Goal: Task Accomplishment & Management: Use online tool/utility

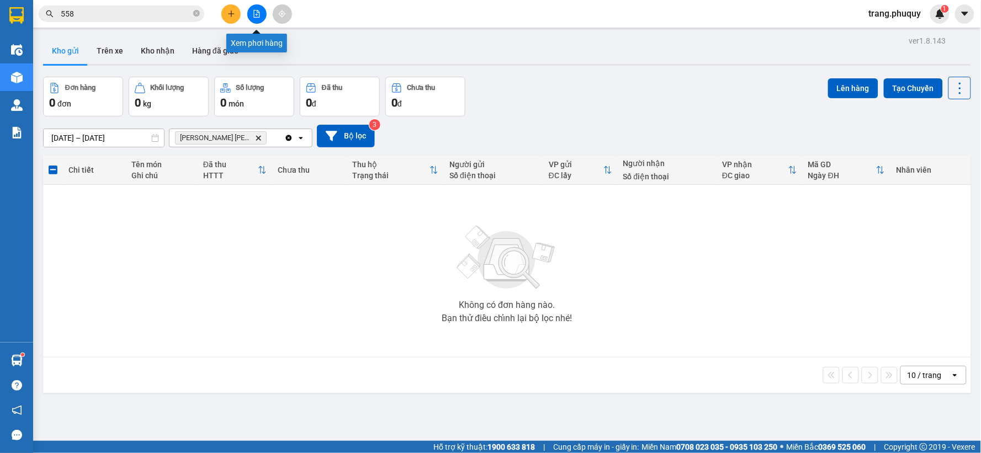
click at [254, 14] on icon "file-add" at bounding box center [257, 14] width 6 height 8
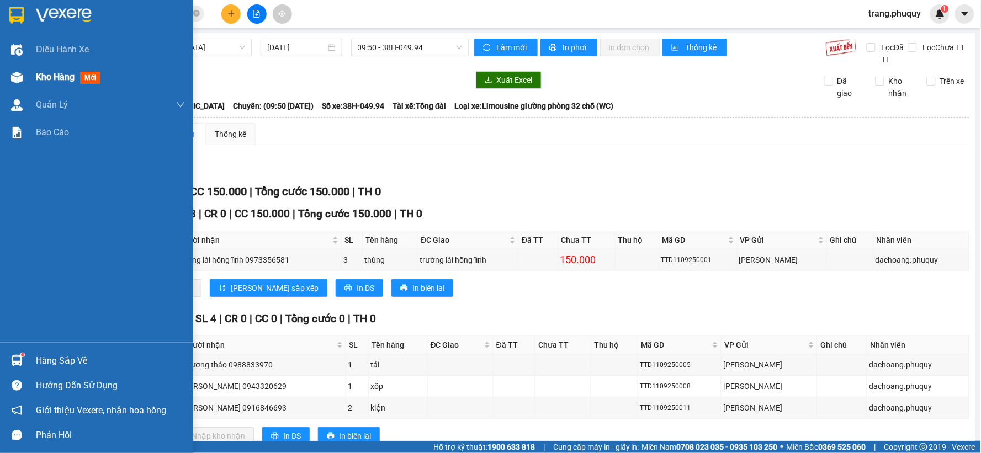
click at [56, 76] on span "Kho hàng" at bounding box center [55, 77] width 39 height 10
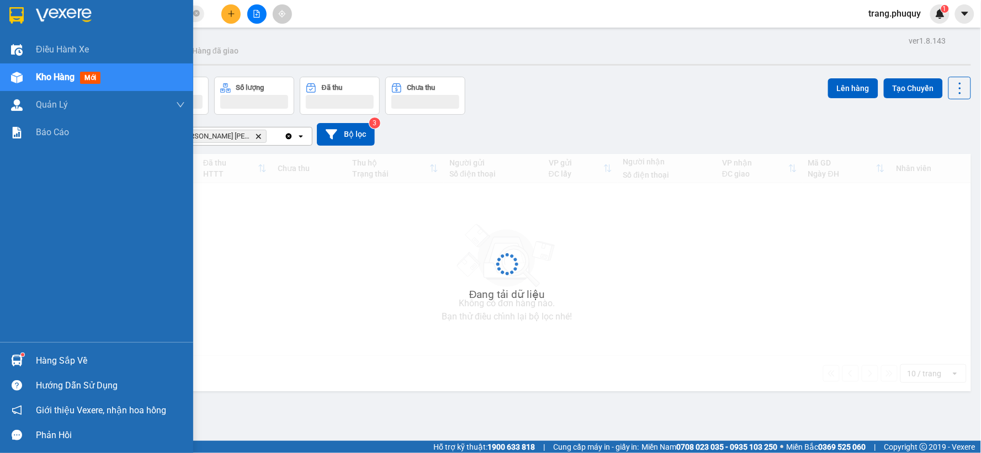
click at [56, 76] on span "Kho hàng" at bounding box center [55, 77] width 39 height 10
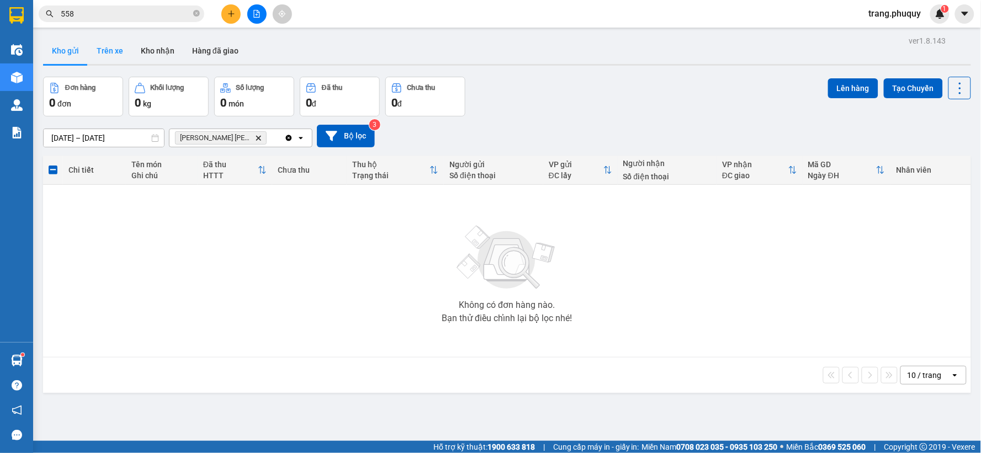
click at [115, 45] on button "Trên xe" at bounding box center [110, 51] width 44 height 26
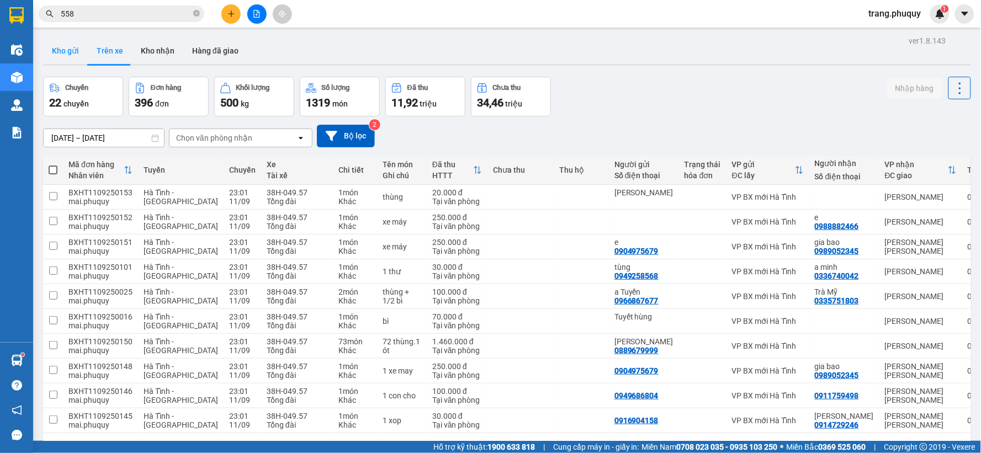
click at [61, 52] on button "Kho gửi" at bounding box center [65, 51] width 45 height 26
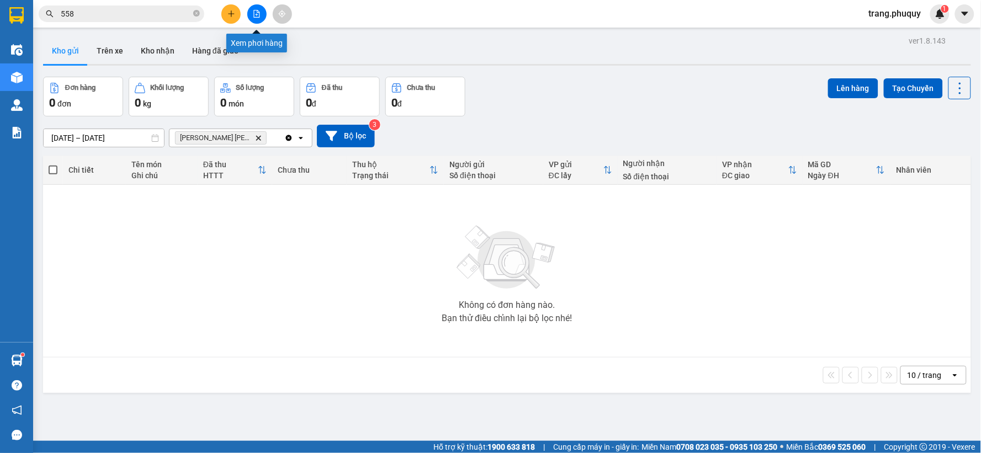
click at [260, 11] on icon "file-add" at bounding box center [257, 14] width 8 height 8
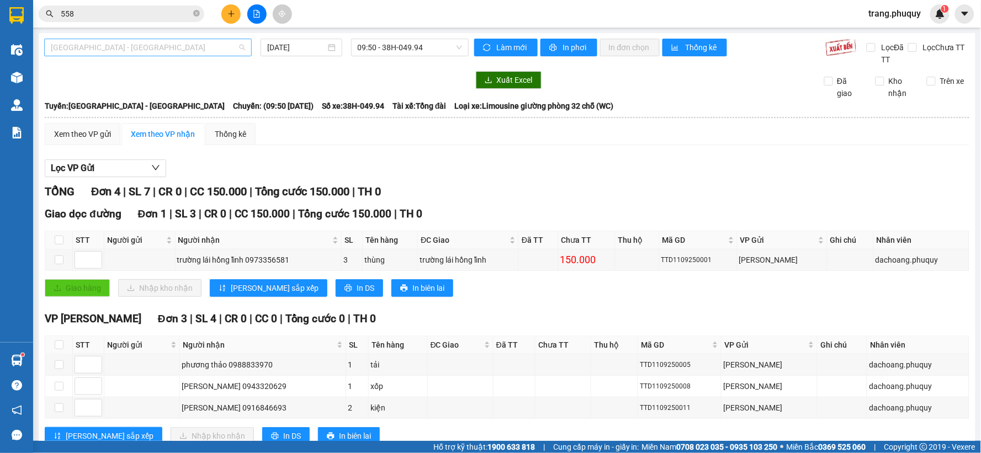
click at [156, 50] on span "[GEOGRAPHIC_DATA] - [GEOGRAPHIC_DATA]" at bounding box center [148, 47] width 194 height 17
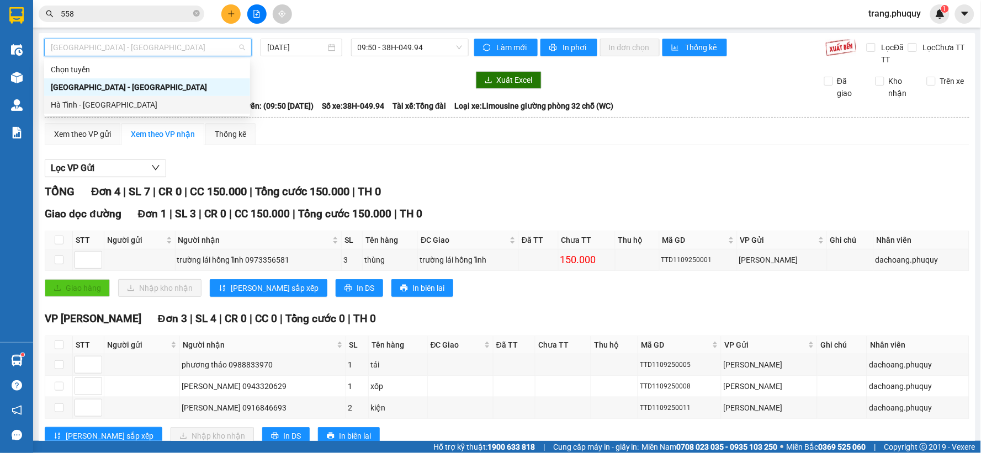
click at [119, 100] on div "Hà Tĩnh - [GEOGRAPHIC_DATA]" at bounding box center [147, 105] width 193 height 12
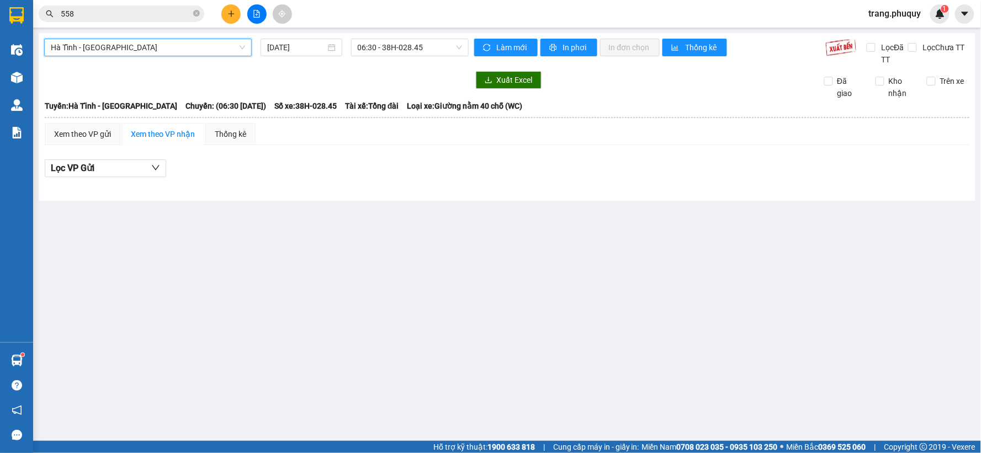
click at [146, 52] on span "Hà Tĩnh - [GEOGRAPHIC_DATA]" at bounding box center [148, 47] width 194 height 17
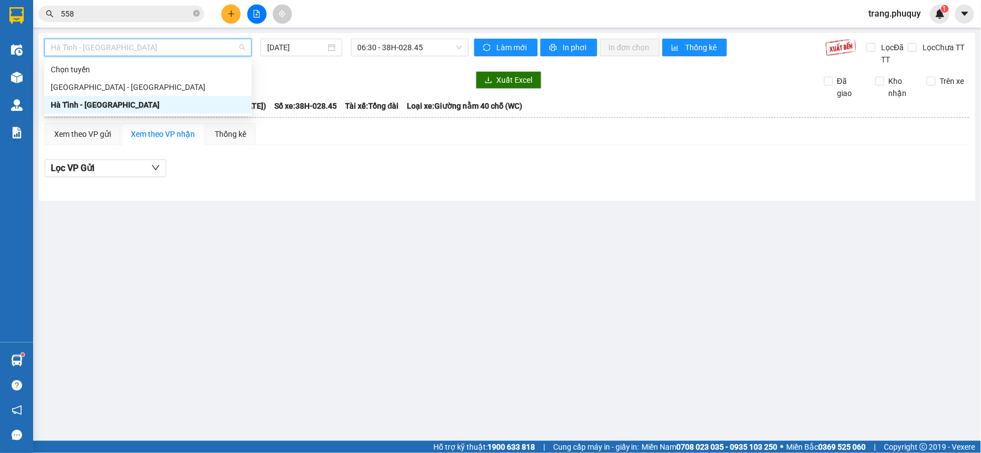
click at [107, 105] on div "Hà Tĩnh - [GEOGRAPHIC_DATA]" at bounding box center [148, 105] width 194 height 12
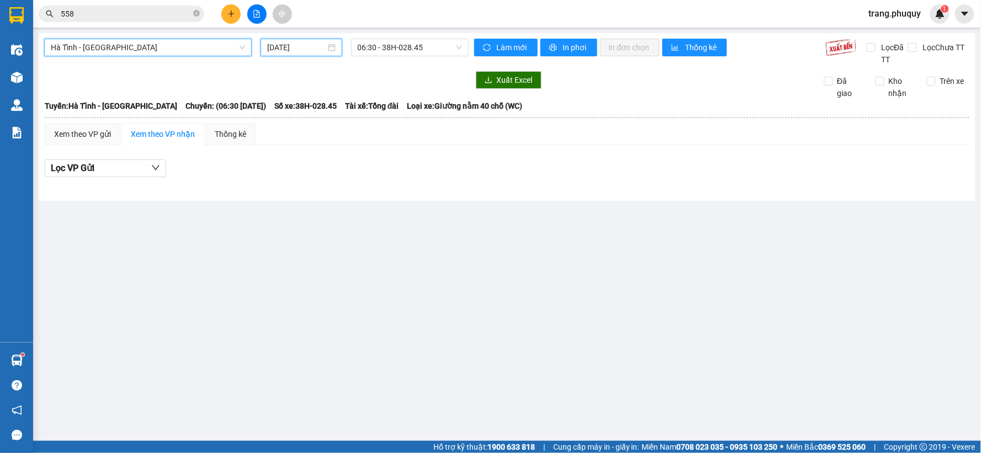
click at [298, 46] on input "[DATE]" at bounding box center [296, 47] width 58 height 12
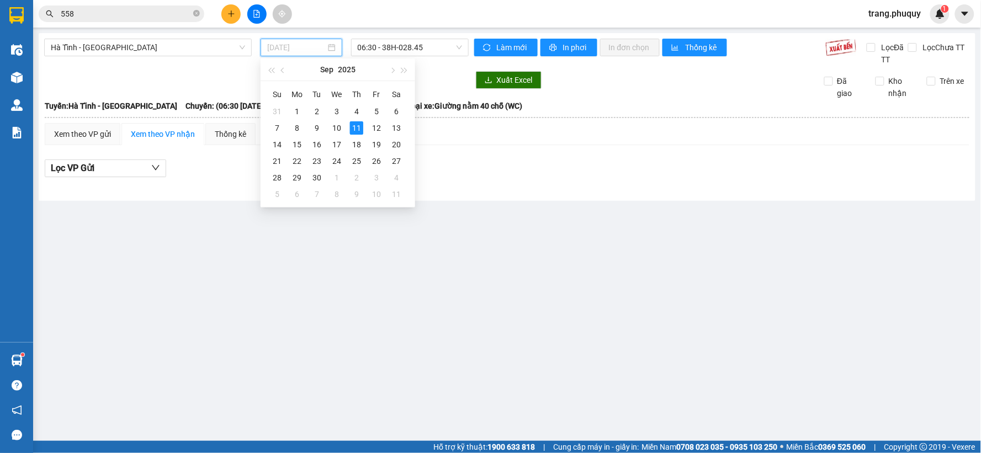
type input "[DATE]"
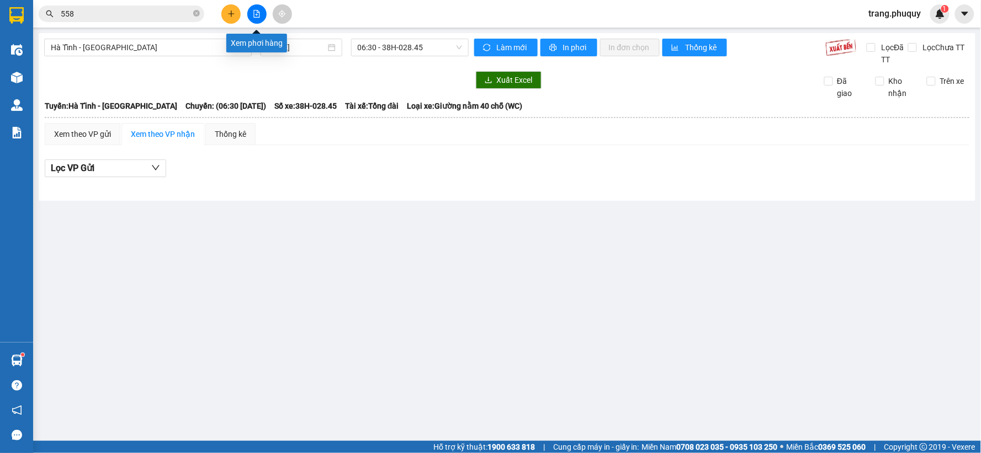
click at [249, 11] on button at bounding box center [256, 13] width 19 height 19
click at [240, 12] on button at bounding box center [230, 13] width 19 height 19
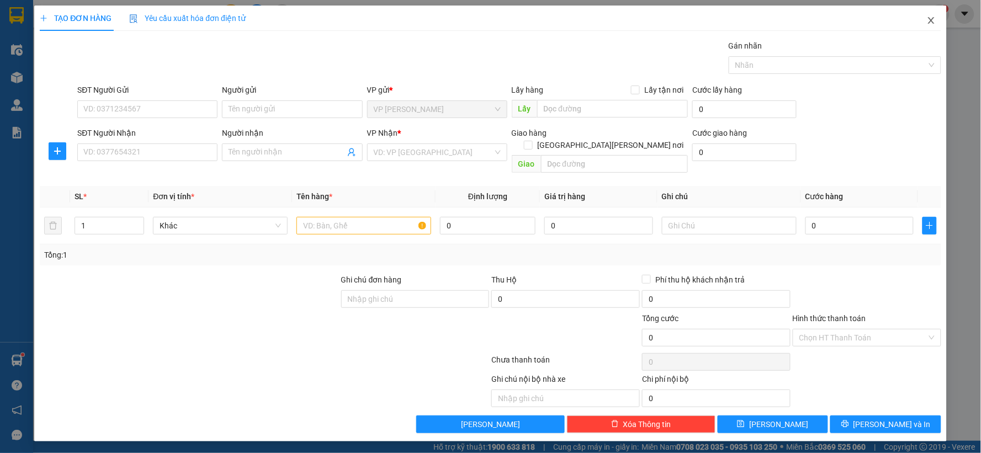
click at [941, 19] on span "Close" at bounding box center [931, 21] width 31 height 31
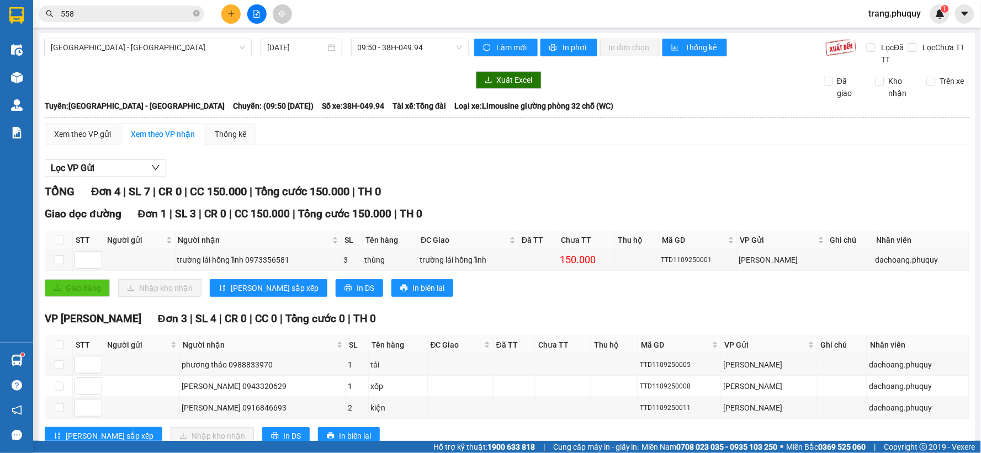
click at [258, 17] on icon "file-add" at bounding box center [257, 14] width 8 height 8
click at [149, 45] on span "[GEOGRAPHIC_DATA] - [GEOGRAPHIC_DATA]" at bounding box center [148, 47] width 194 height 17
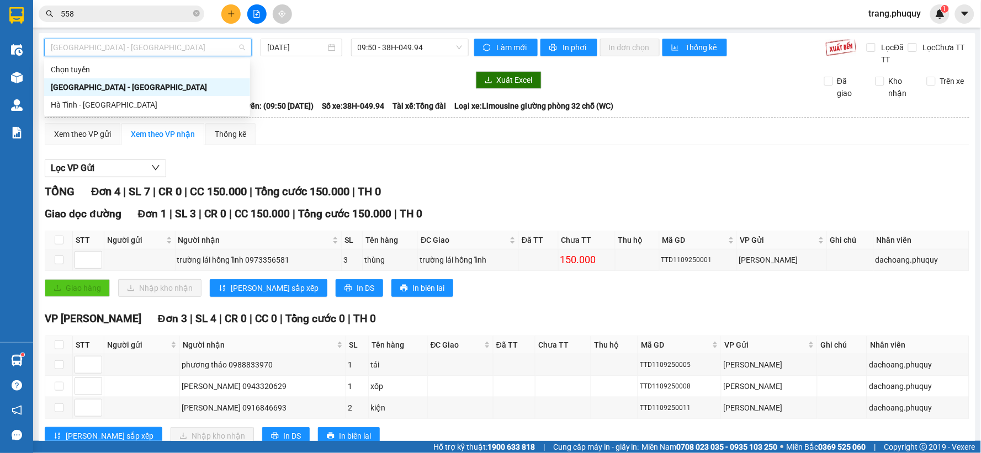
click at [92, 88] on div "[GEOGRAPHIC_DATA] - [GEOGRAPHIC_DATA]" at bounding box center [147, 87] width 193 height 12
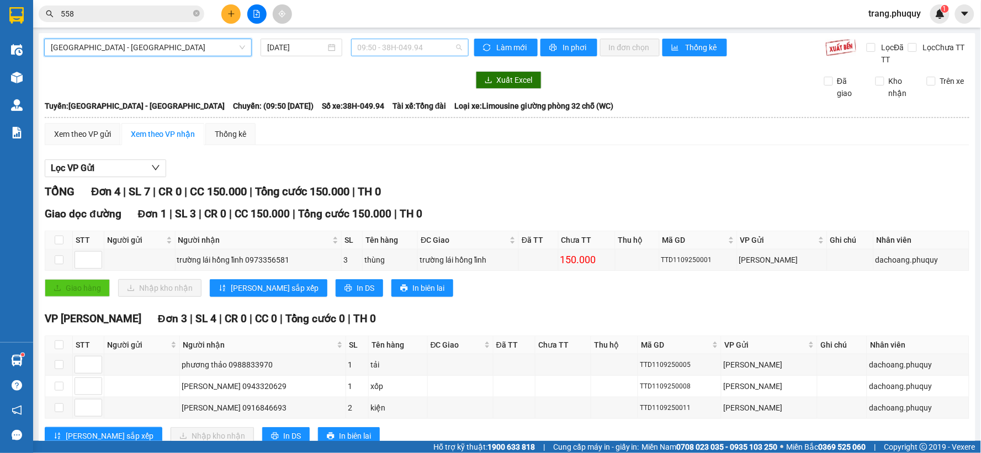
click at [390, 47] on span "09:50 - 38H-049.94" at bounding box center [410, 47] width 104 height 17
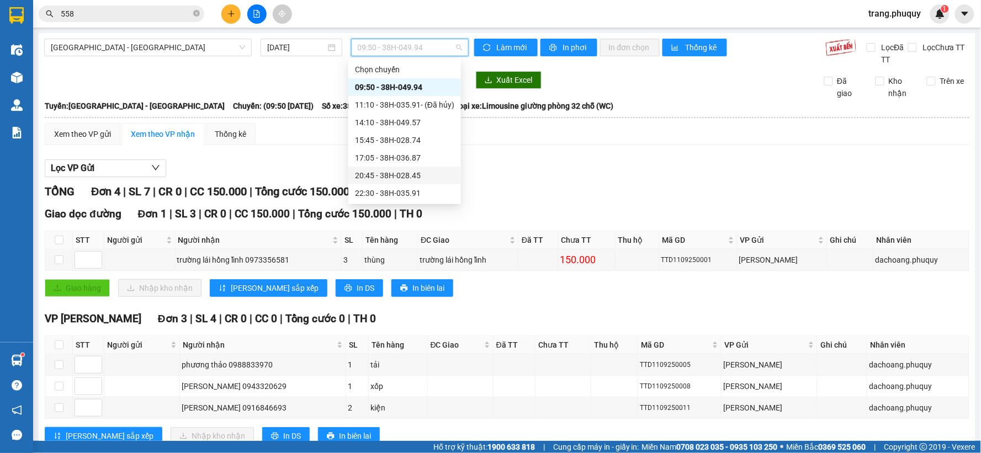
scroll to position [18, 0]
click at [274, 50] on input "[DATE]" at bounding box center [296, 47] width 58 height 12
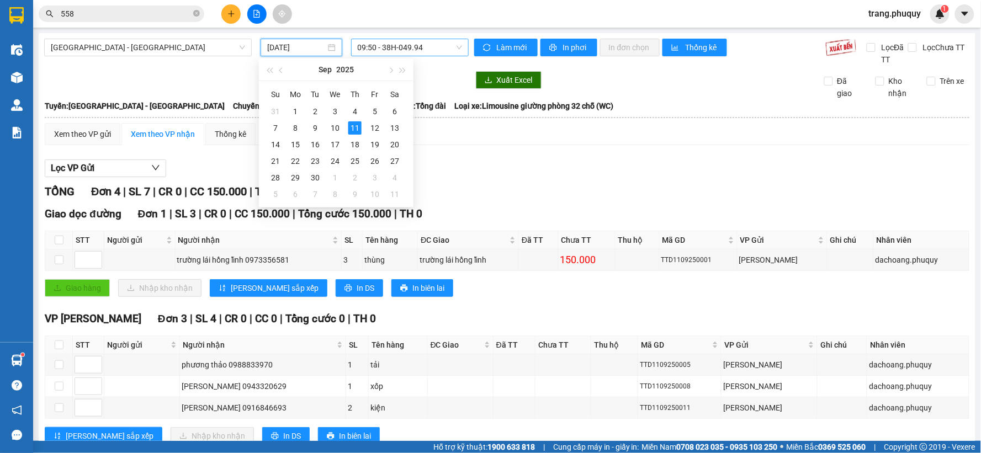
click at [382, 49] on span "09:50 - 38H-049.94" at bounding box center [410, 47] width 104 height 17
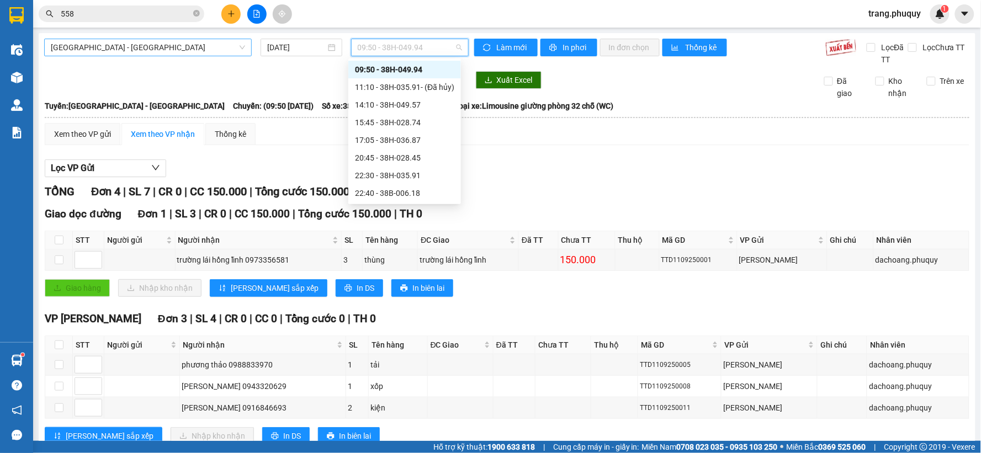
click at [150, 50] on span "[GEOGRAPHIC_DATA] - [GEOGRAPHIC_DATA]" at bounding box center [148, 47] width 194 height 17
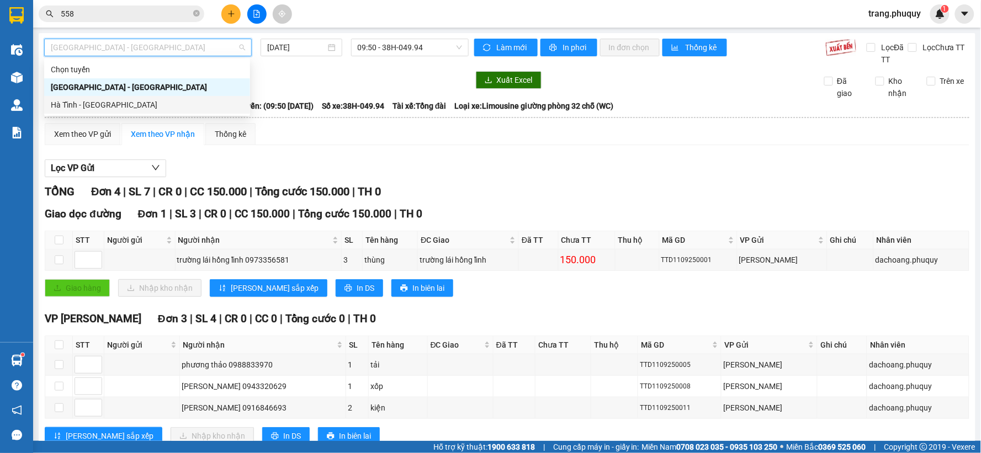
click at [59, 107] on div "Hà Tĩnh - [GEOGRAPHIC_DATA]" at bounding box center [147, 105] width 193 height 12
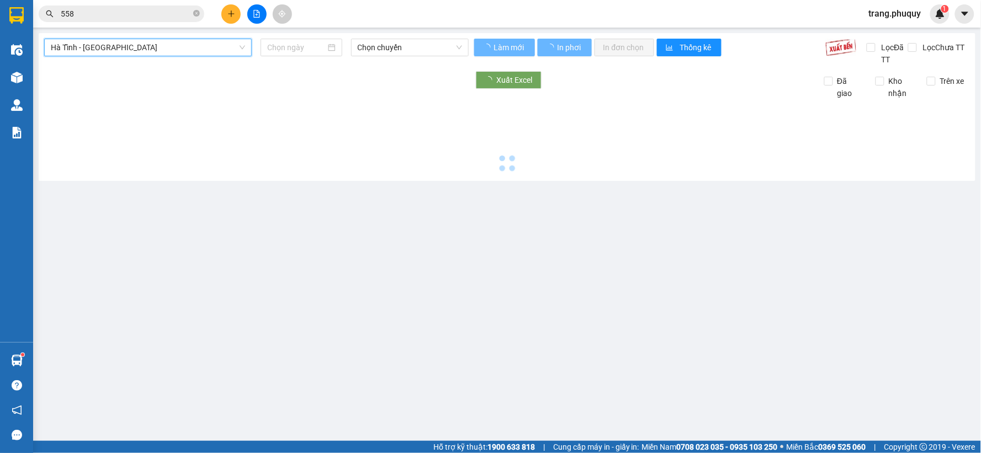
type input "[DATE]"
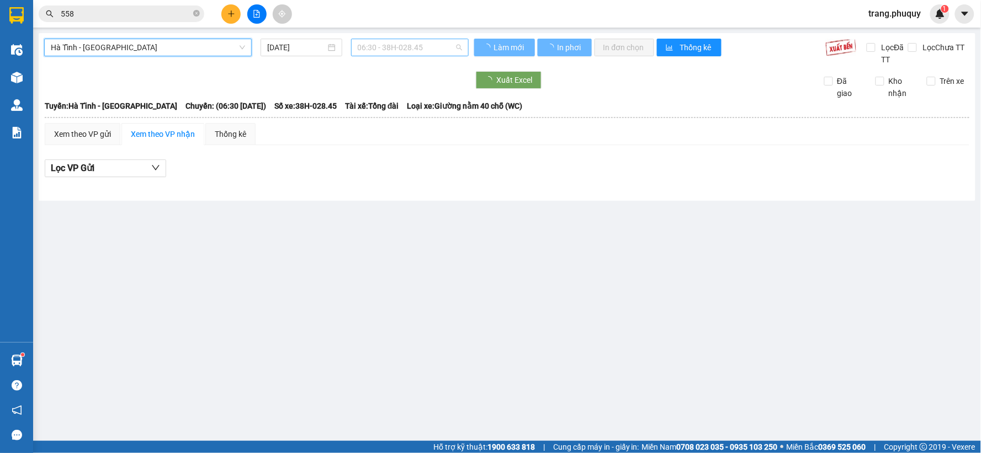
click at [400, 47] on span "06:30 - 38H-028.45" at bounding box center [410, 47] width 104 height 17
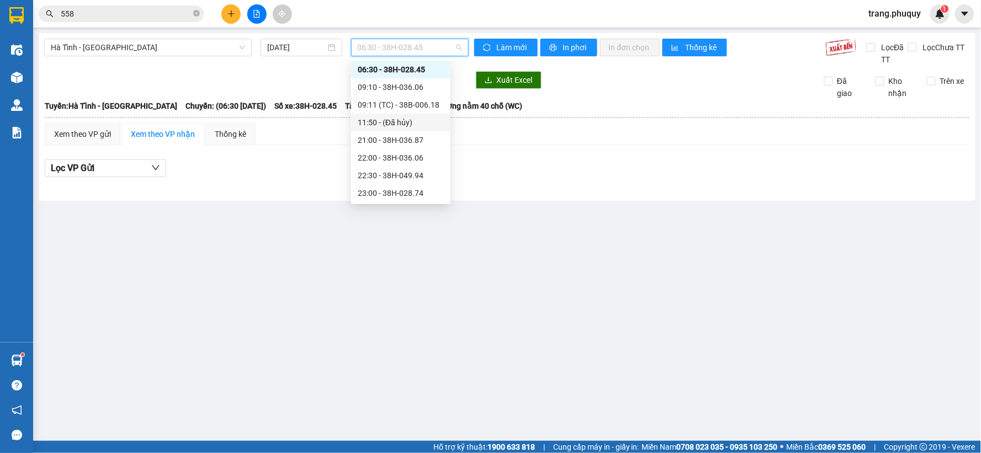
scroll to position [35, 0]
click at [415, 173] on div "23:00 - 38H-028.74" at bounding box center [401, 175] width 86 height 12
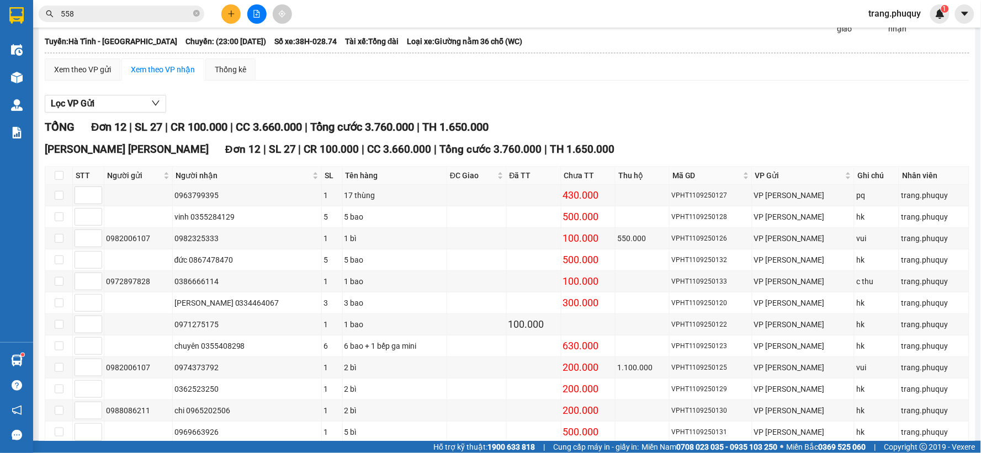
scroll to position [3, 0]
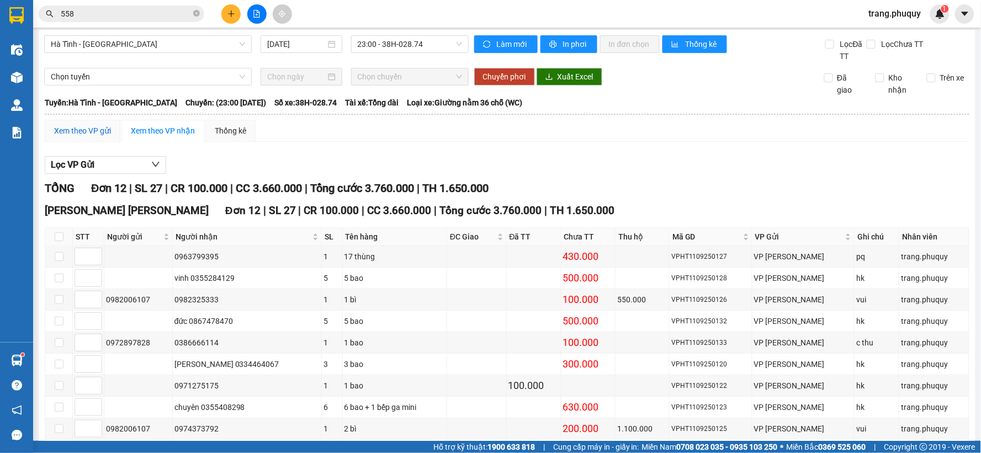
click at [98, 134] on div "Xem theo VP gửi" at bounding box center [82, 131] width 57 height 12
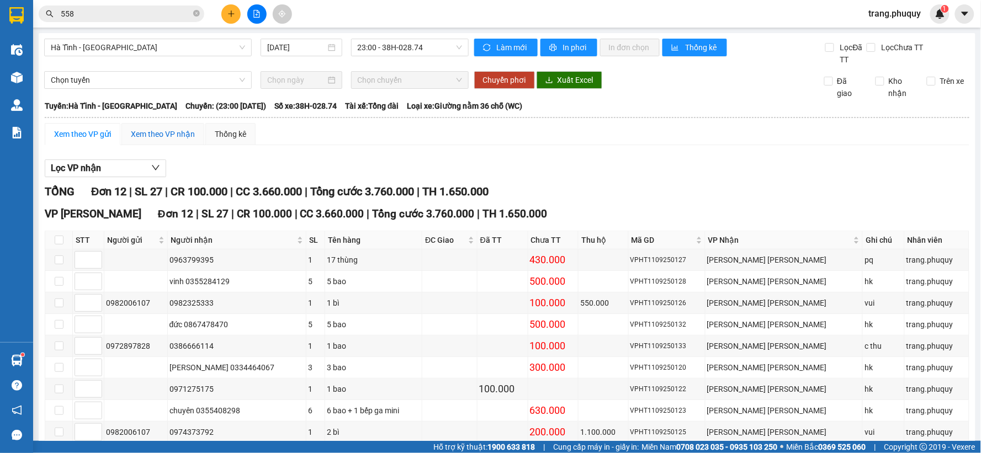
click at [169, 131] on div "Xem theo VP nhận" at bounding box center [163, 134] width 64 height 12
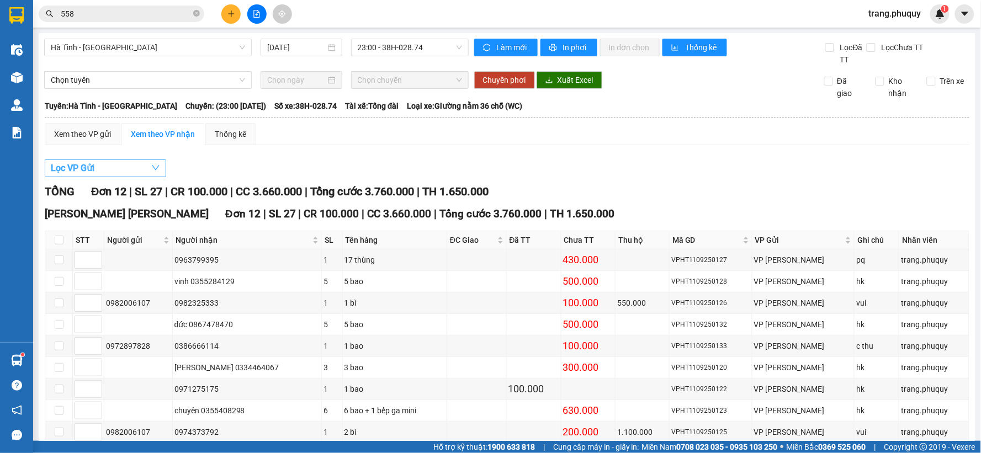
click at [156, 165] on icon "down" at bounding box center [155, 167] width 9 height 9
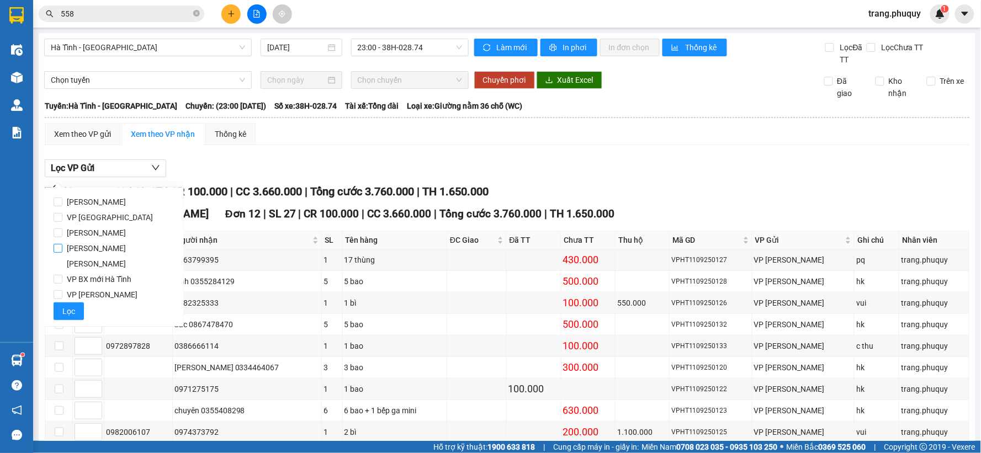
click at [122, 245] on span "[PERSON_NAME] [PERSON_NAME]" at bounding box center [118, 256] width 113 height 31
click at [62, 245] on input "[PERSON_NAME] [PERSON_NAME]" at bounding box center [58, 248] width 9 height 9
checkbox input "true"
click at [359, 167] on div "Lọc VP Gửi" at bounding box center [507, 169] width 925 height 18
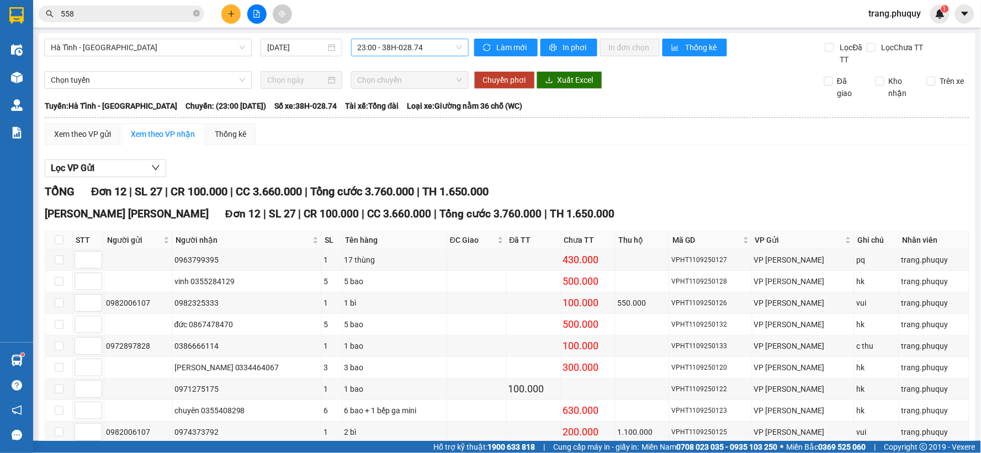
click at [417, 46] on span "23:00 - 38H-028.74" at bounding box center [410, 47] width 104 height 17
click at [534, 134] on div "Xem theo VP gửi Xem theo VP nhận Thống kê" at bounding box center [507, 134] width 925 height 22
click at [410, 52] on span "23:00 - 38H-028.74" at bounding box center [410, 47] width 104 height 17
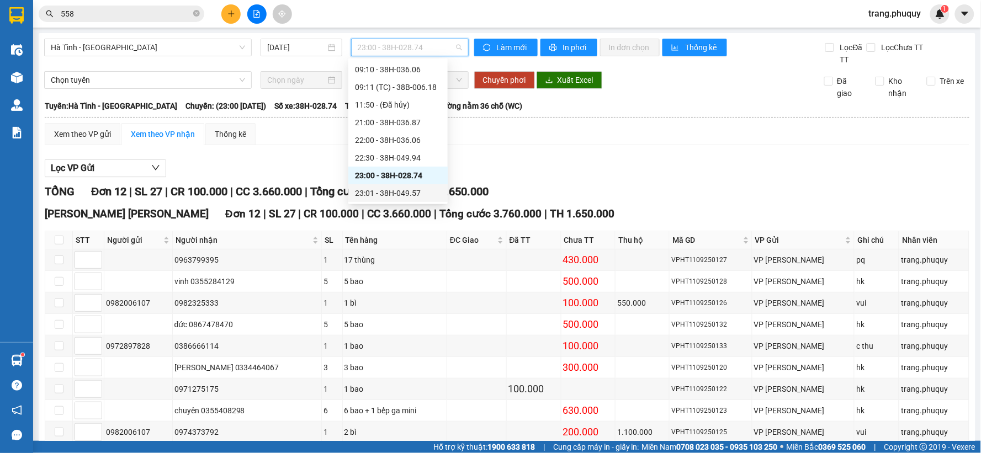
click at [407, 192] on div "23:01 - 38H-049.57" at bounding box center [398, 193] width 86 height 12
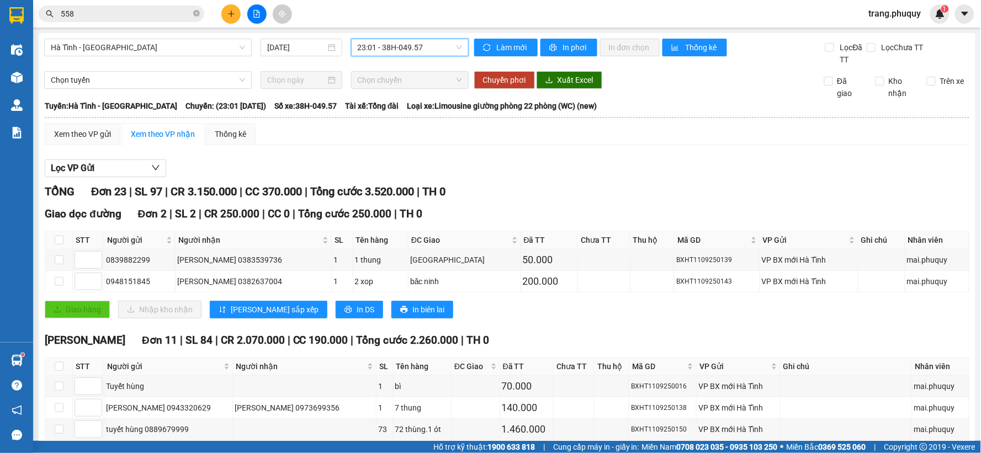
click at [417, 47] on span "23:01 - 38H-049.57" at bounding box center [410, 47] width 104 height 17
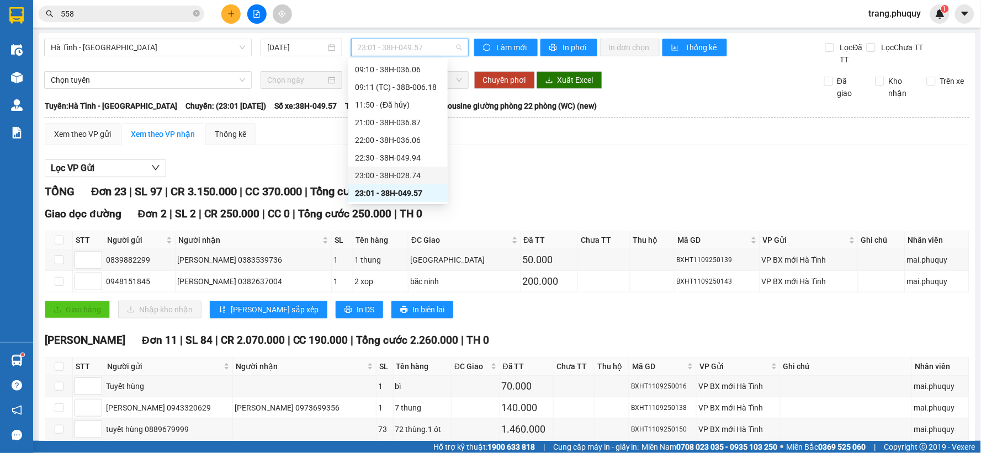
click at [407, 175] on div "23:00 - 38H-028.74" at bounding box center [398, 175] width 86 height 12
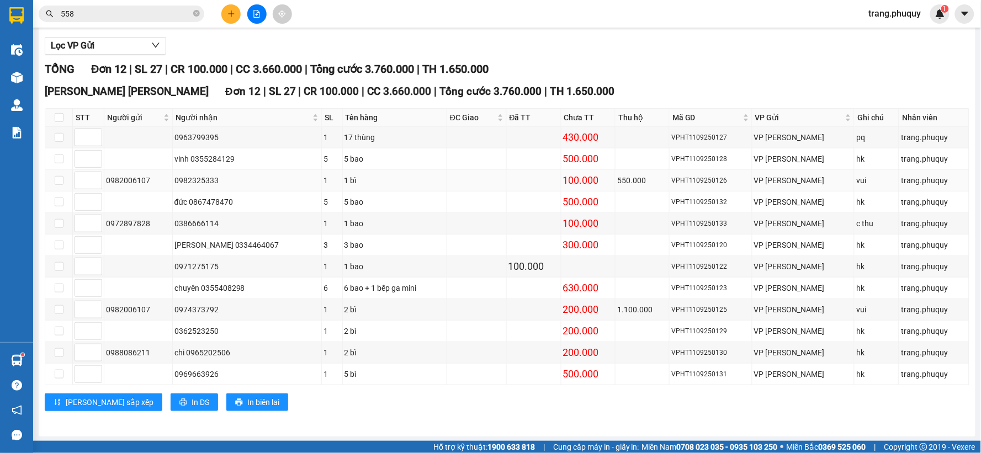
scroll to position [126, 0]
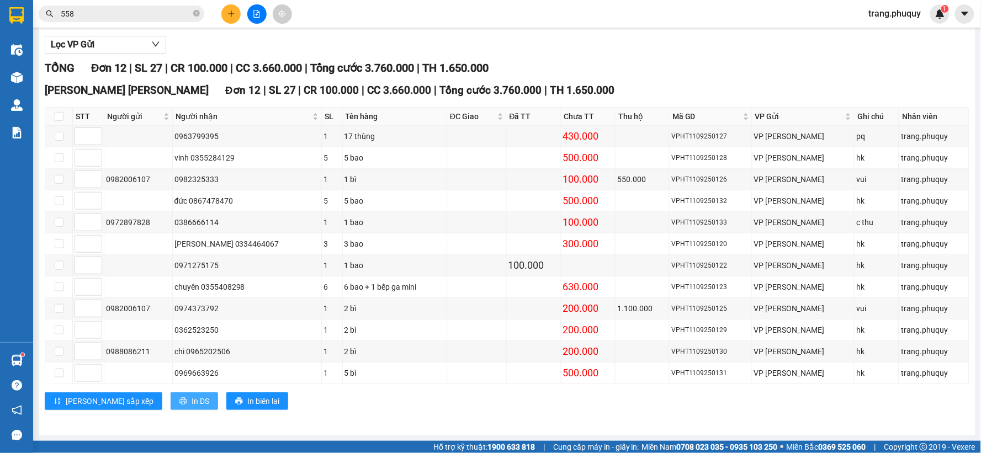
click at [192, 403] on span "In DS" at bounding box center [201, 401] width 18 height 12
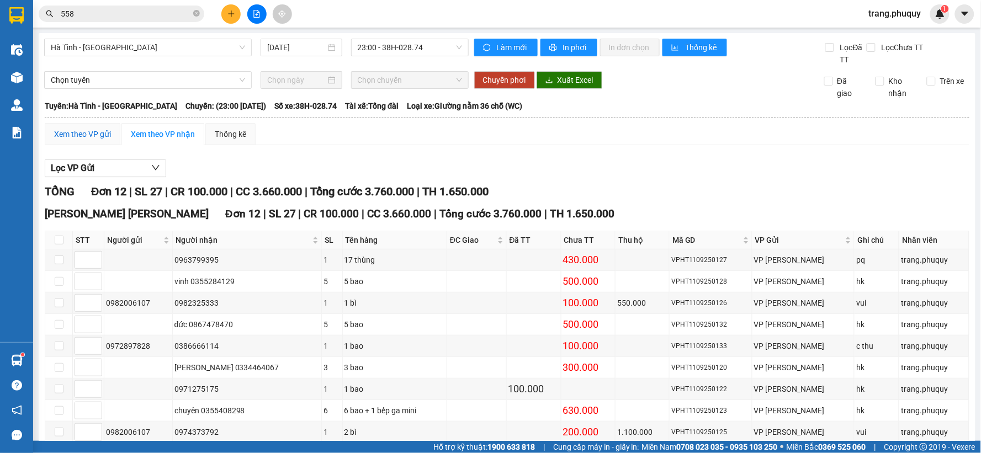
click at [96, 137] on div "Xem theo VP gửi" at bounding box center [82, 134] width 57 height 12
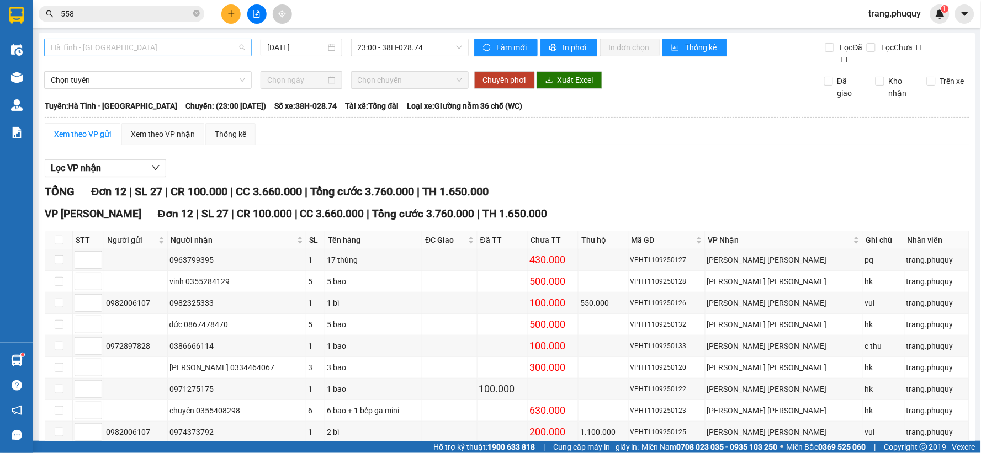
click at [179, 49] on span "Hà Tĩnh - [GEOGRAPHIC_DATA]" at bounding box center [148, 47] width 194 height 17
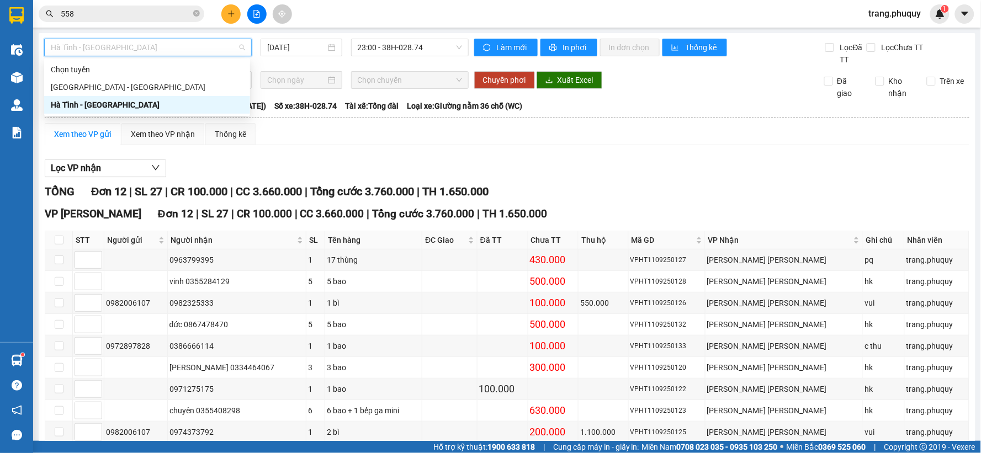
click at [94, 105] on div "Hà Tĩnh - [GEOGRAPHIC_DATA]" at bounding box center [147, 105] width 193 height 12
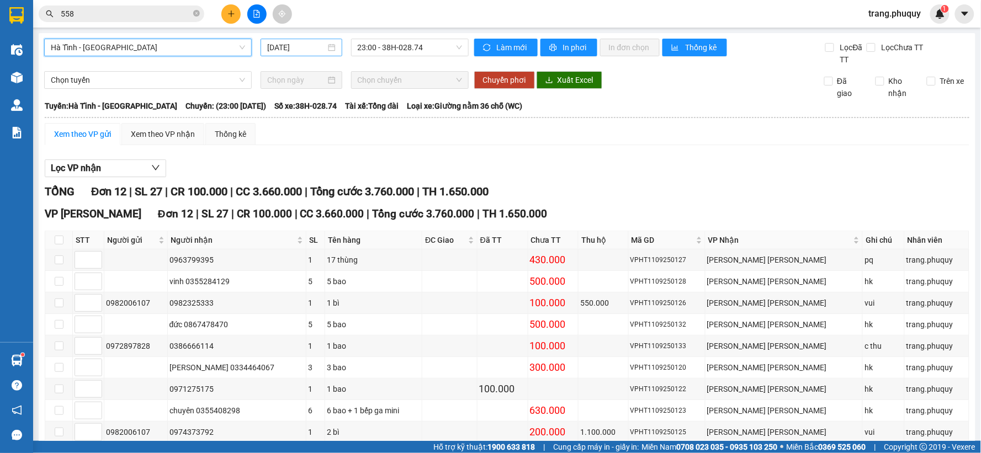
click at [301, 45] on input "[DATE]" at bounding box center [296, 47] width 58 height 12
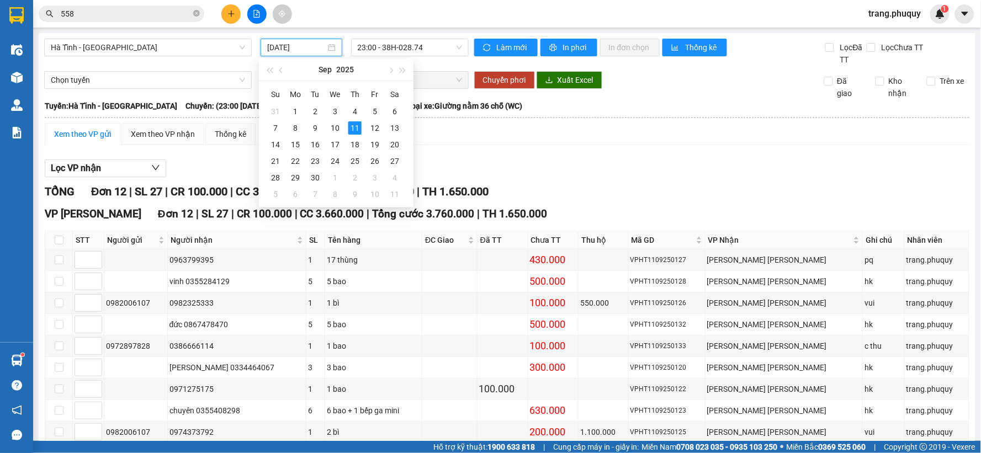
click at [382, 43] on span "23:00 - 38H-028.74" at bounding box center [410, 47] width 104 height 17
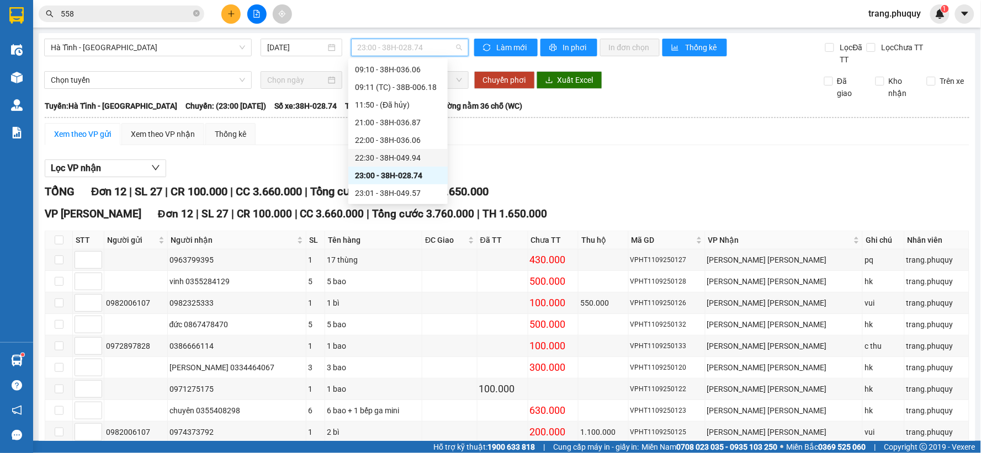
click at [412, 155] on div "22:30 - 38H-049.94" at bounding box center [398, 158] width 86 height 12
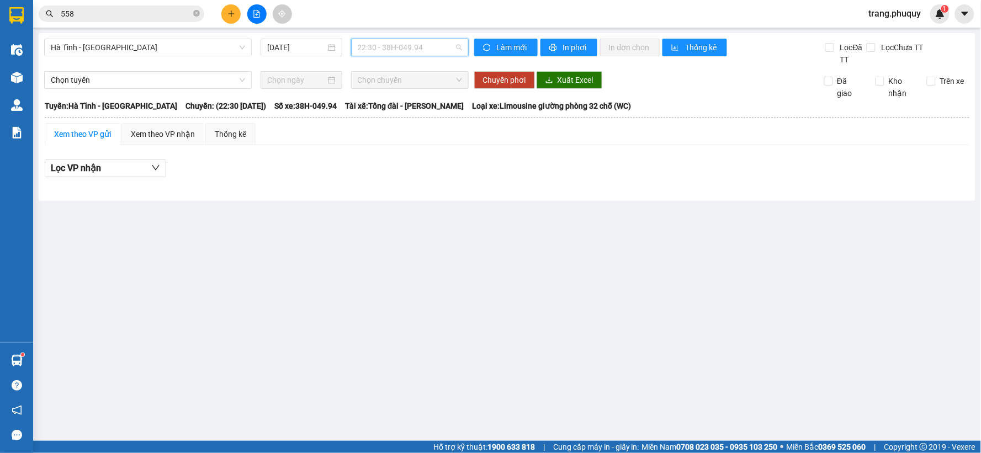
click at [420, 49] on span "22:30 - 38H-049.94" at bounding box center [410, 47] width 104 height 17
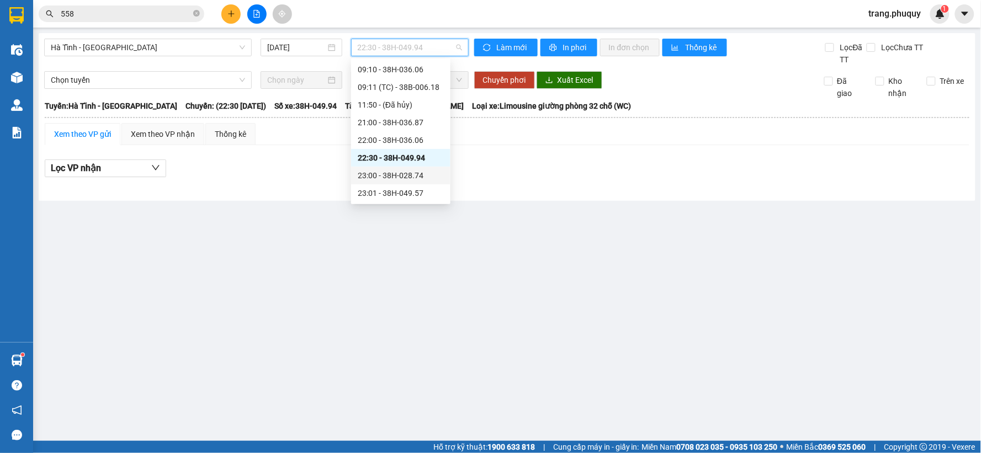
click at [412, 173] on div "23:00 - 38H-028.74" at bounding box center [401, 175] width 86 height 12
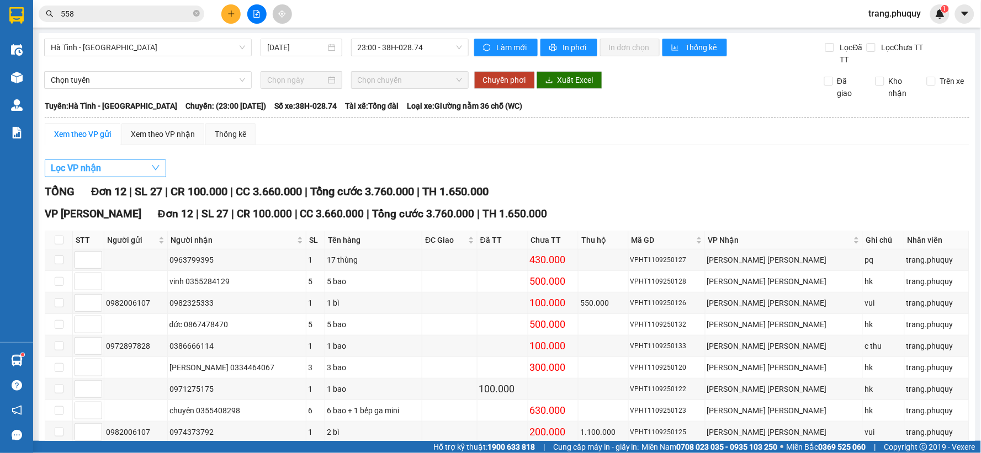
click at [103, 169] on button "Lọc VP nhận" at bounding box center [105, 169] width 121 height 18
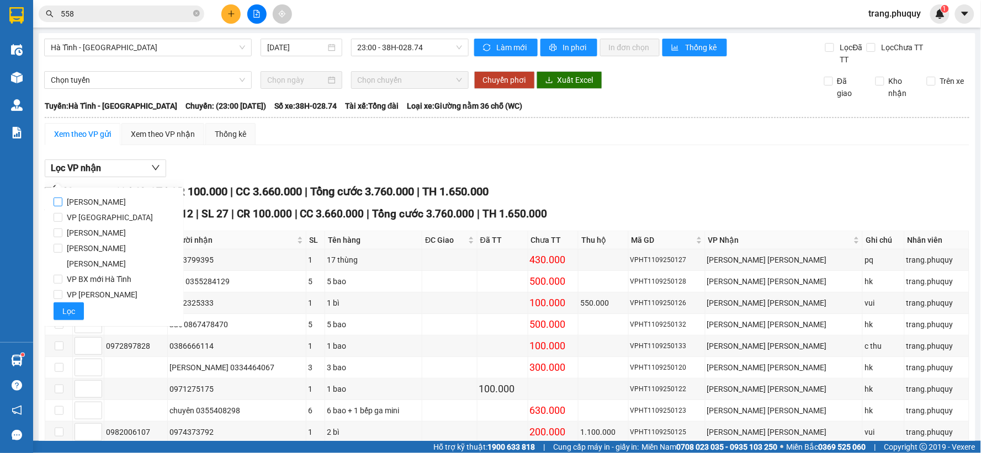
click at [86, 199] on span "[PERSON_NAME]" at bounding box center [96, 201] width 68 height 15
click at [62, 199] on input "[PERSON_NAME]" at bounding box center [58, 202] width 9 height 9
checkbox input "true"
click at [66, 303] on button "Lọc" at bounding box center [69, 312] width 30 height 18
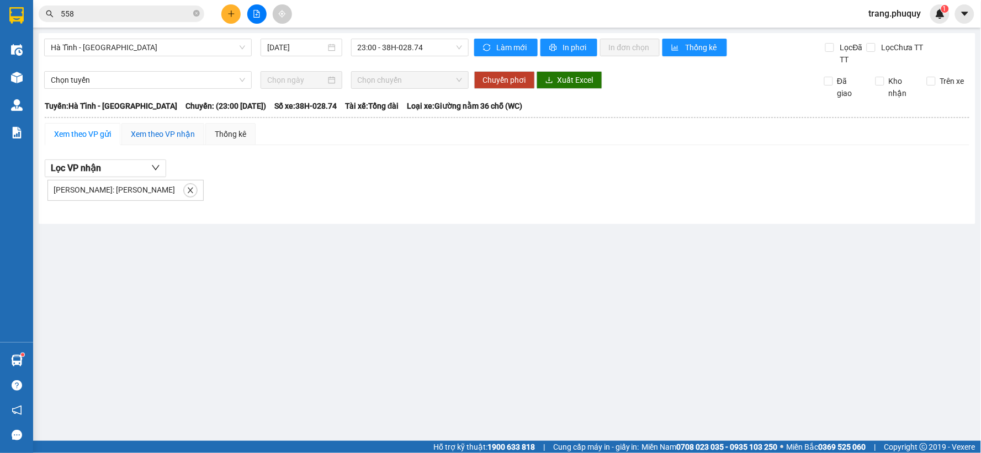
click at [181, 134] on div "Xem theo VP nhận" at bounding box center [163, 134] width 64 height 12
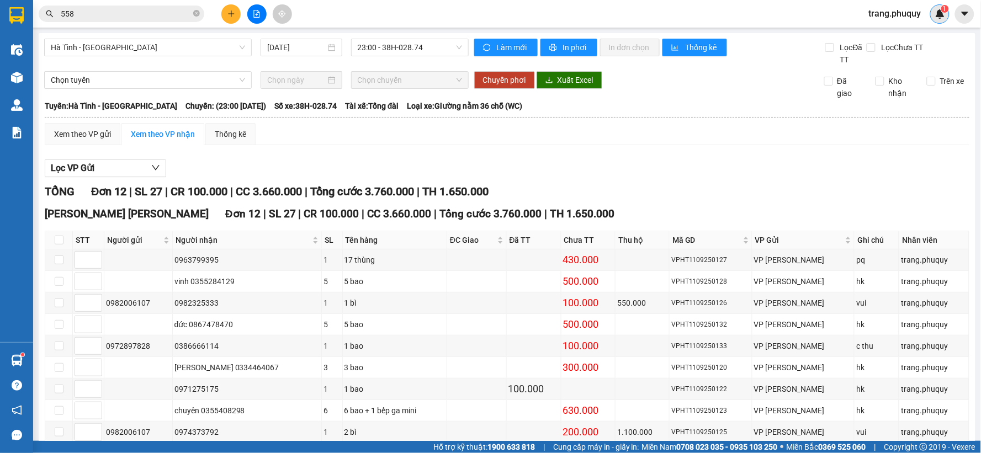
click at [941, 10] on img at bounding box center [940, 14] width 10 height 10
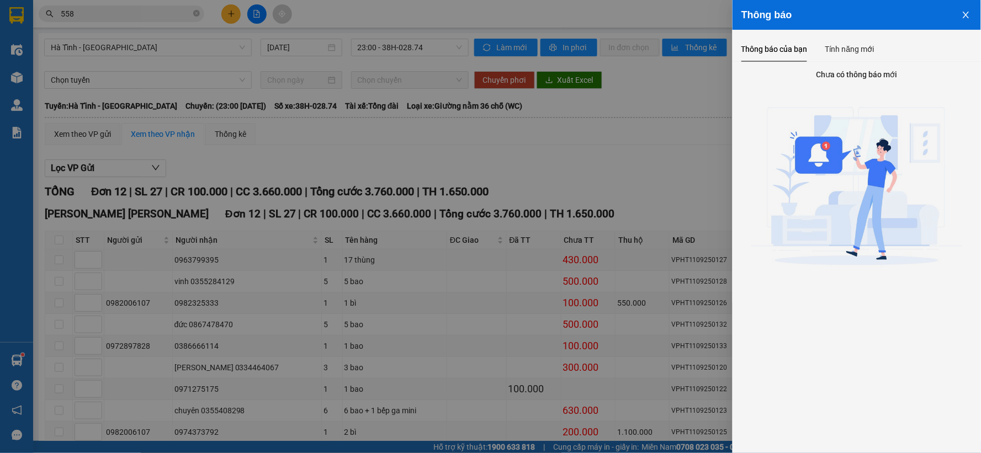
click at [486, 19] on div at bounding box center [490, 226] width 981 height 453
